Goal: Transaction & Acquisition: Book appointment/travel/reservation

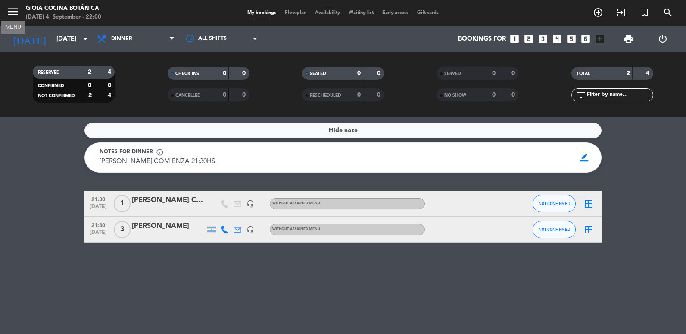
click at [14, 12] on icon "menu" at bounding box center [12, 11] width 13 height 13
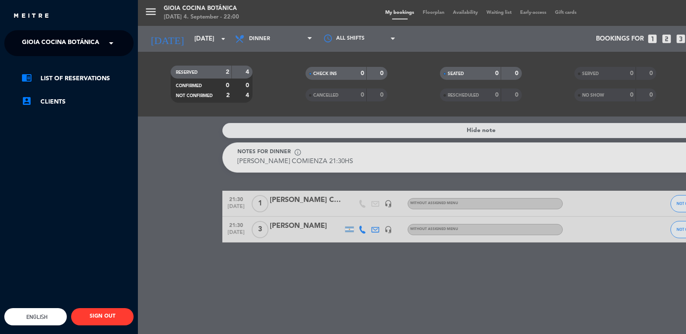
click at [107, 43] on span at bounding box center [113, 43] width 15 height 18
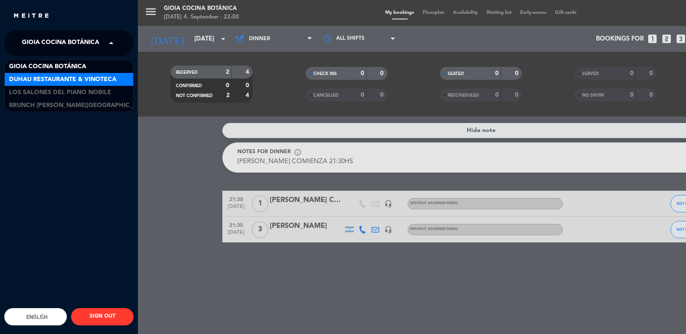
click at [74, 80] on span "Duhau Restaurante & Vinoteca" at bounding box center [62, 80] width 107 height 10
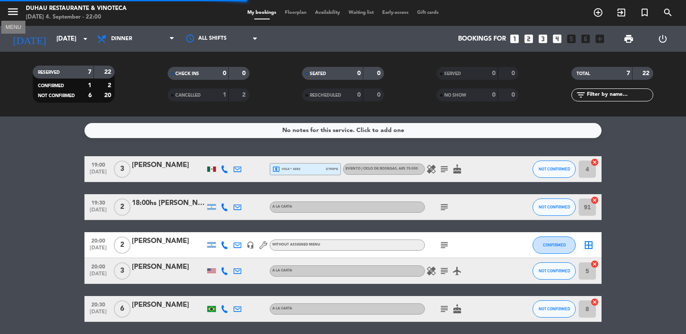
click at [16, 15] on icon "menu" at bounding box center [12, 11] width 13 height 13
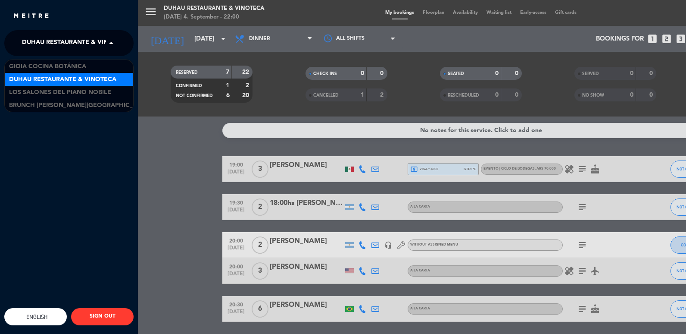
click at [111, 43] on span at bounding box center [113, 43] width 15 height 18
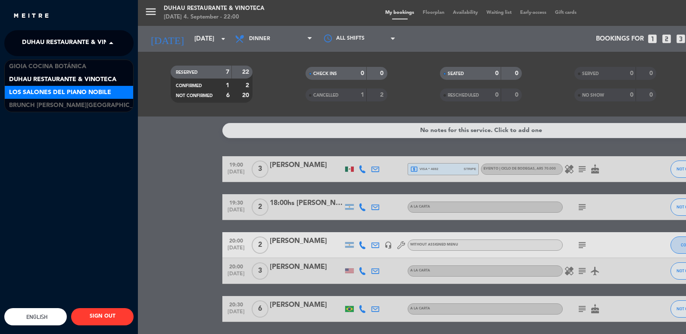
click at [81, 94] on span "Los Salones del Piano Nobile" at bounding box center [60, 93] width 102 height 10
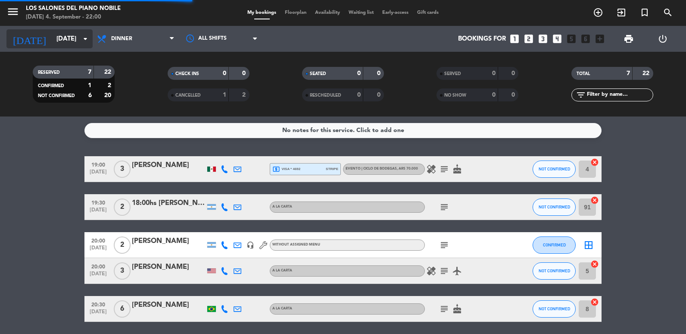
click at [52, 37] on input "[DATE]" at bounding box center [93, 39] width 83 height 16
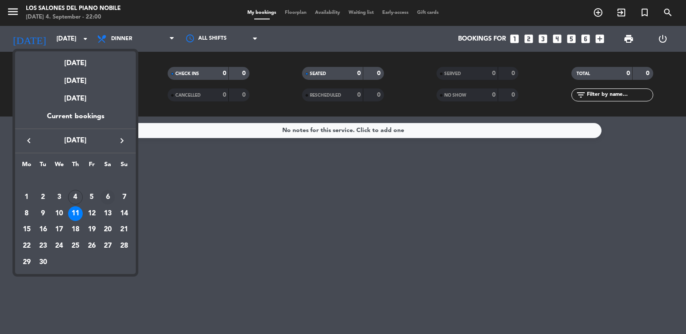
click at [110, 196] on div "6" at bounding box center [107, 197] width 15 height 15
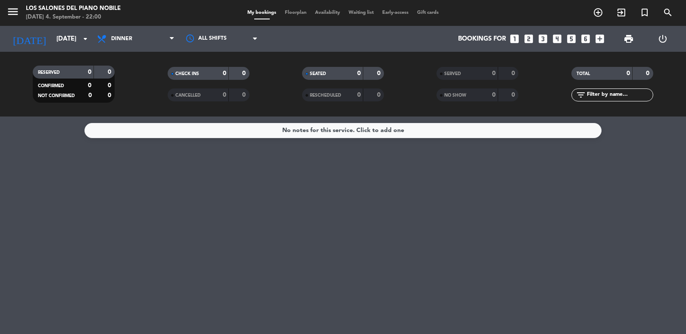
type input "[DATE]"
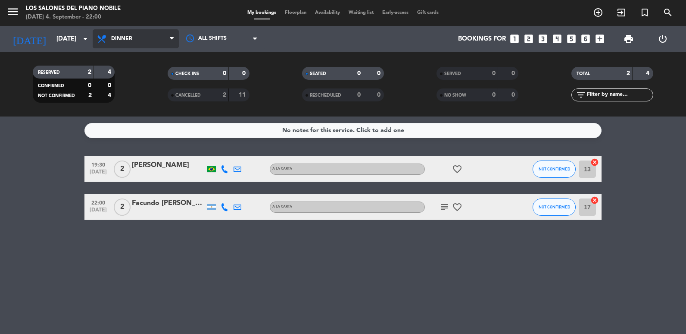
click at [121, 35] on span "Dinner" at bounding box center [136, 38] width 86 height 19
click at [128, 111] on div "menu Los Salones del Piano [PERSON_NAME] [DATE] 4. September - 22:00 My booking…" at bounding box center [343, 58] width 686 height 116
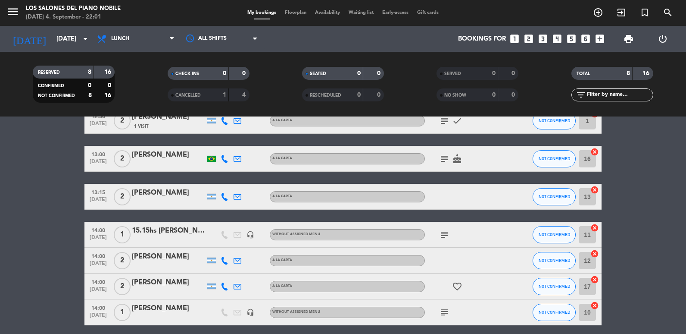
scroll to position [121, 0]
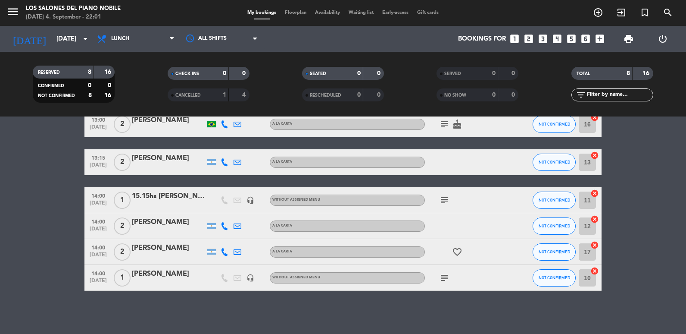
click at [545, 38] on icon "looks_3" at bounding box center [543, 38] width 11 height 11
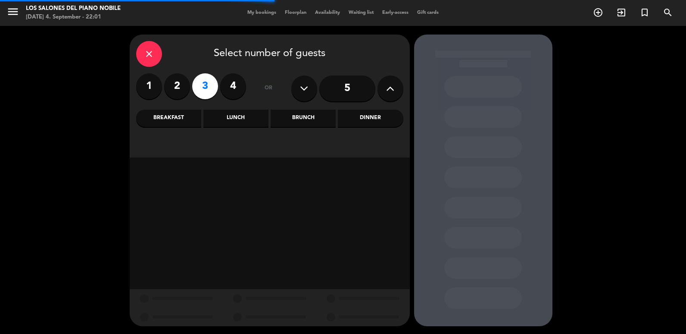
click at [244, 116] on div "Lunch" at bounding box center [236, 118] width 65 height 17
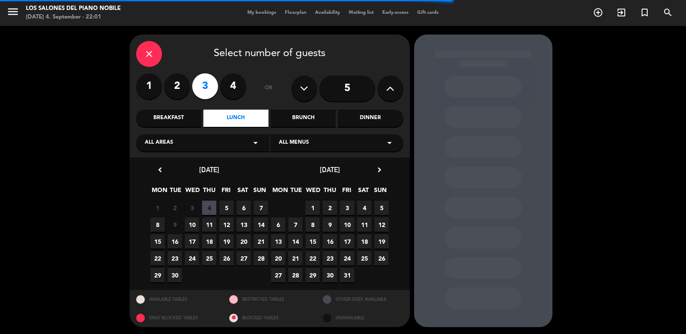
click at [243, 204] on span "6" at bounding box center [244, 208] width 14 height 14
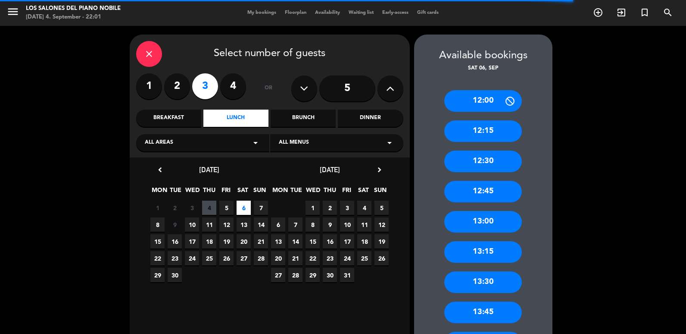
click at [145, 49] on icon "close" at bounding box center [149, 54] width 10 height 10
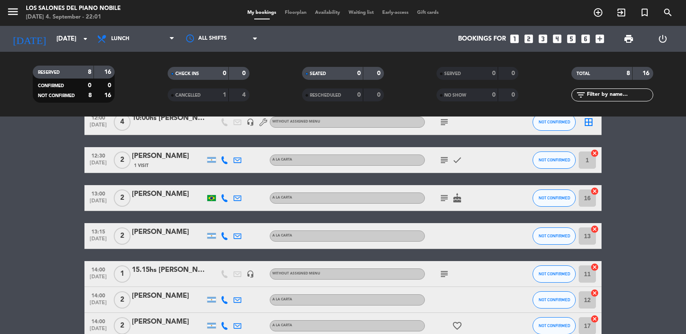
scroll to position [121, 0]
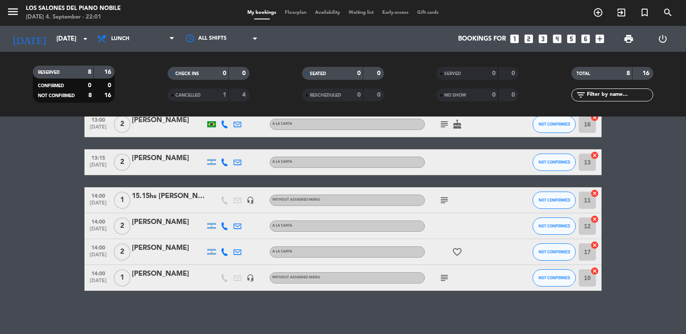
click at [546, 40] on icon "looks_3" at bounding box center [543, 38] width 11 height 11
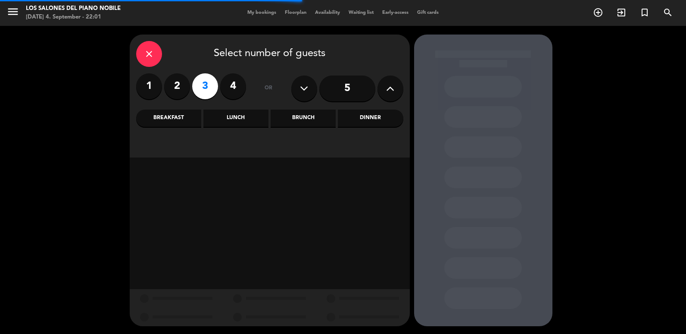
click at [242, 120] on div "Lunch" at bounding box center [236, 118] width 65 height 17
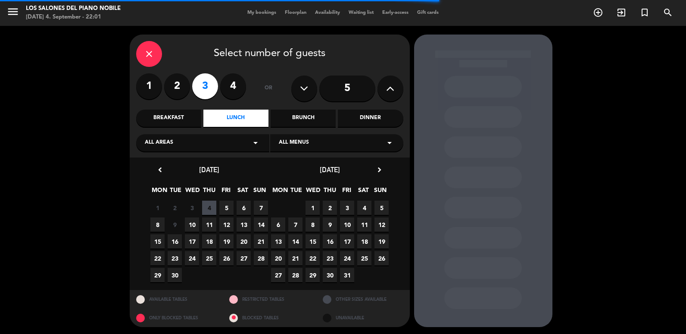
click at [243, 207] on span "6" at bounding box center [244, 208] width 14 height 14
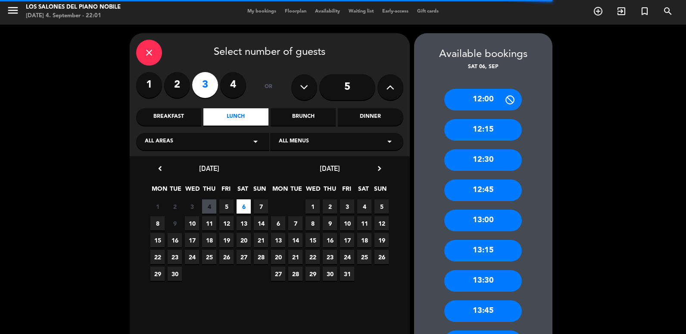
scroll to position [74, 0]
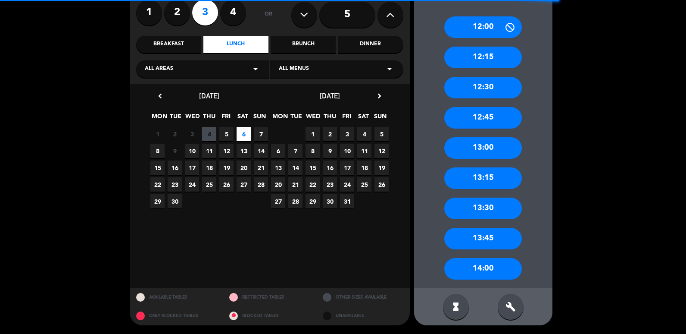
click at [492, 234] on div "13:45" at bounding box center [484, 239] width 78 height 22
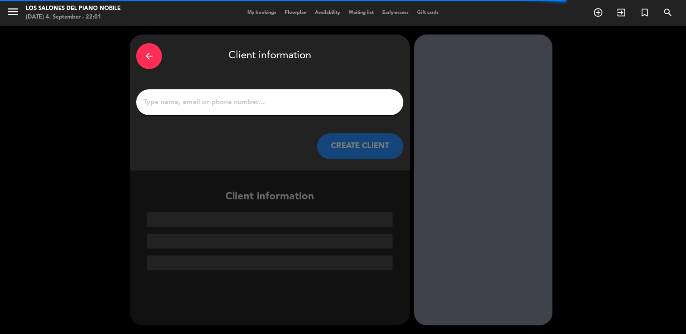
click at [273, 110] on div at bounding box center [269, 102] width 267 height 26
click at [258, 102] on input "1" at bounding box center [270, 102] width 254 height 12
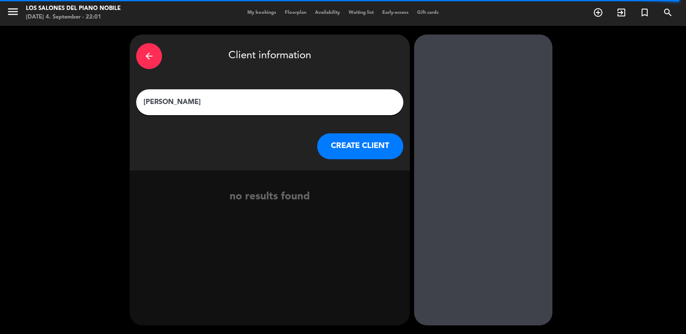
type input "[PERSON_NAME]"
click at [343, 136] on button "CREATE CLIENT" at bounding box center [360, 146] width 86 height 26
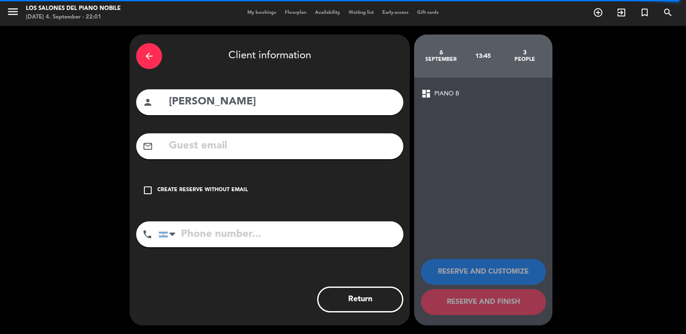
click at [215, 150] on input "text" at bounding box center [282, 146] width 229 height 18
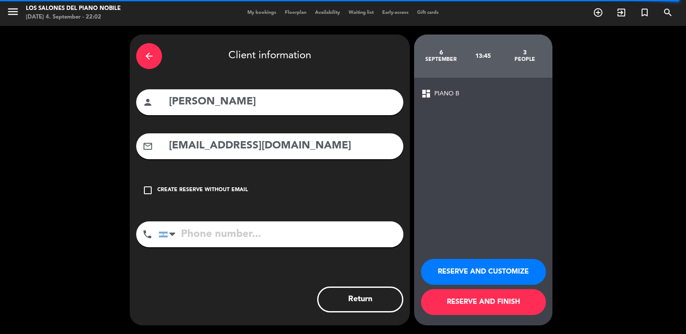
type input "[EMAIL_ADDRESS][DOMAIN_NAME]"
type input "1155822288"
click at [468, 296] on button "RESERVE AND FINISH" at bounding box center [483, 302] width 125 height 26
